Goal: Navigation & Orientation: Find specific page/section

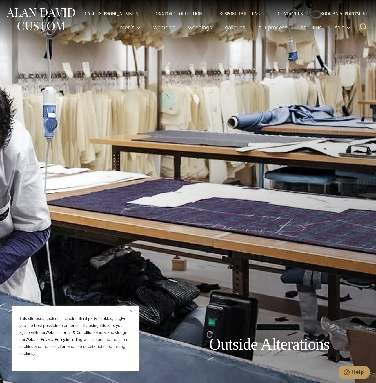
click at [313, 28] on link "About Us" at bounding box center [311, 27] width 35 height 12
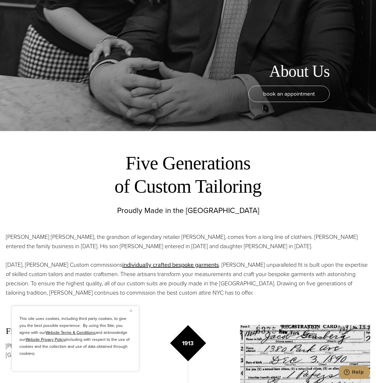
scroll to position [348, 0]
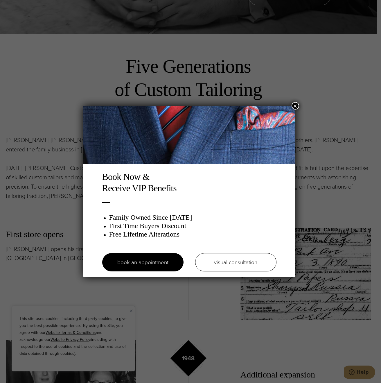
click at [298, 104] on button "×" at bounding box center [295, 106] width 8 height 8
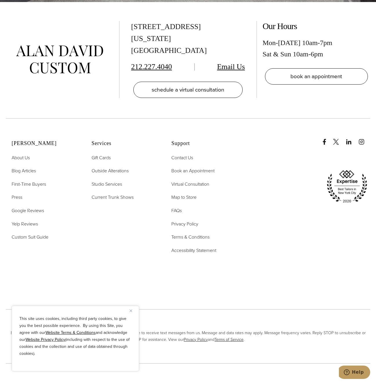
scroll to position [2773, 0]
